Goal: Check status: Check status

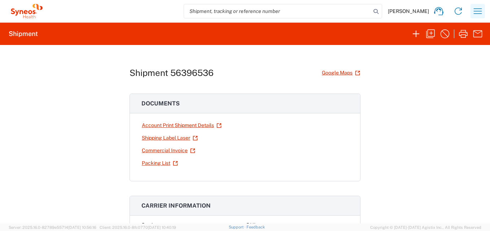
click at [474, 14] on icon "button" at bounding box center [477, 10] width 8 height 5
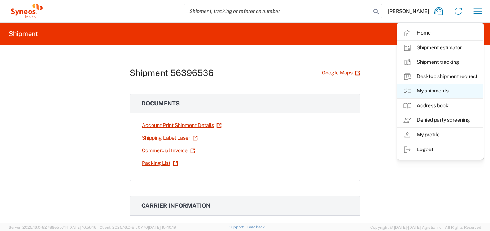
click at [417, 90] on link "My shipments" at bounding box center [440, 91] width 86 height 14
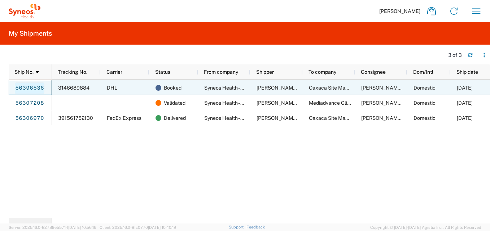
click at [42, 88] on link "56396536" at bounding box center [30, 89] width 30 height 12
